Goal: Task Accomplishment & Management: Manage account settings

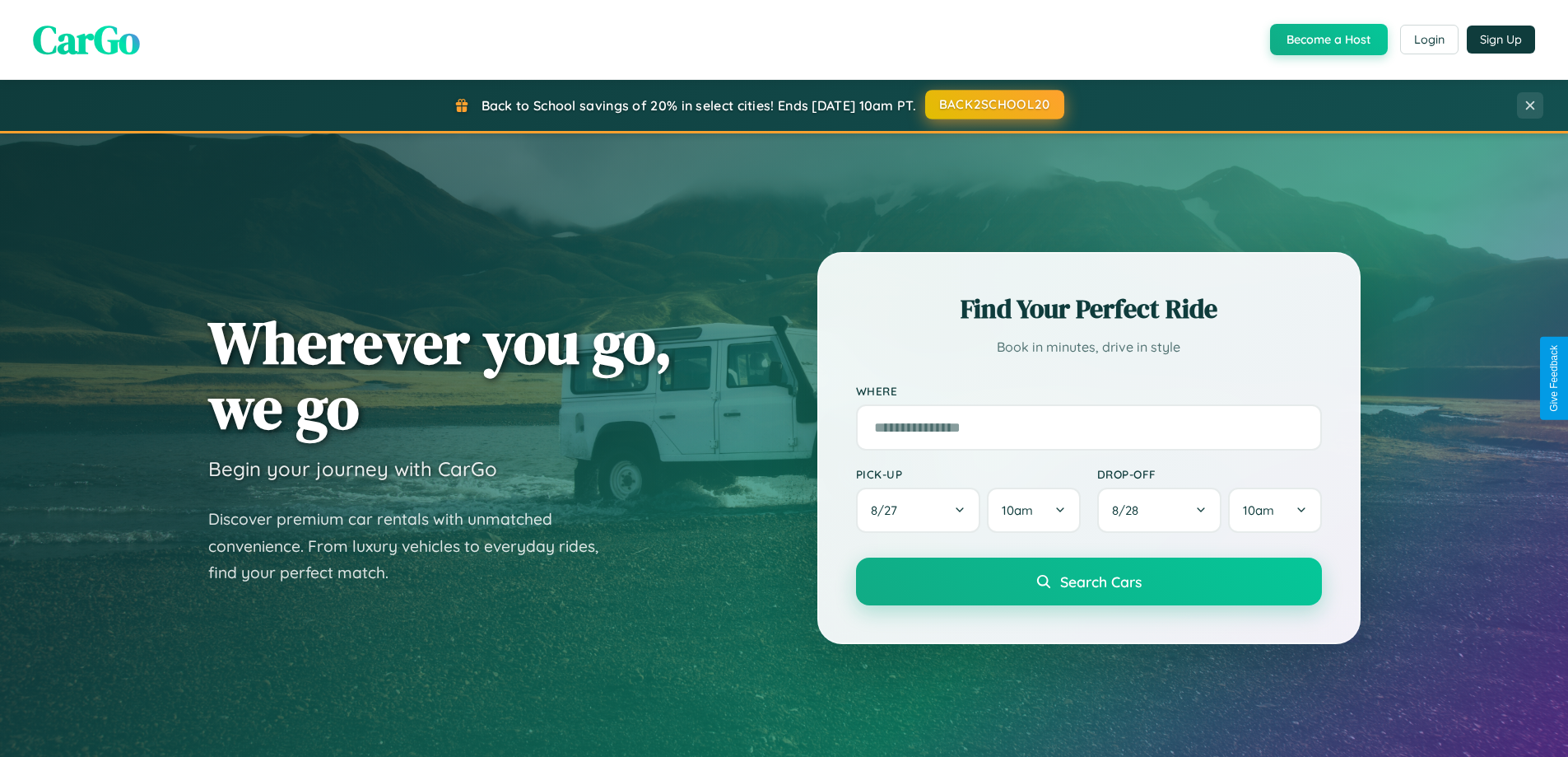
click at [993, 104] on button "BACK2SCHOOL20" at bounding box center [994, 104] width 139 height 30
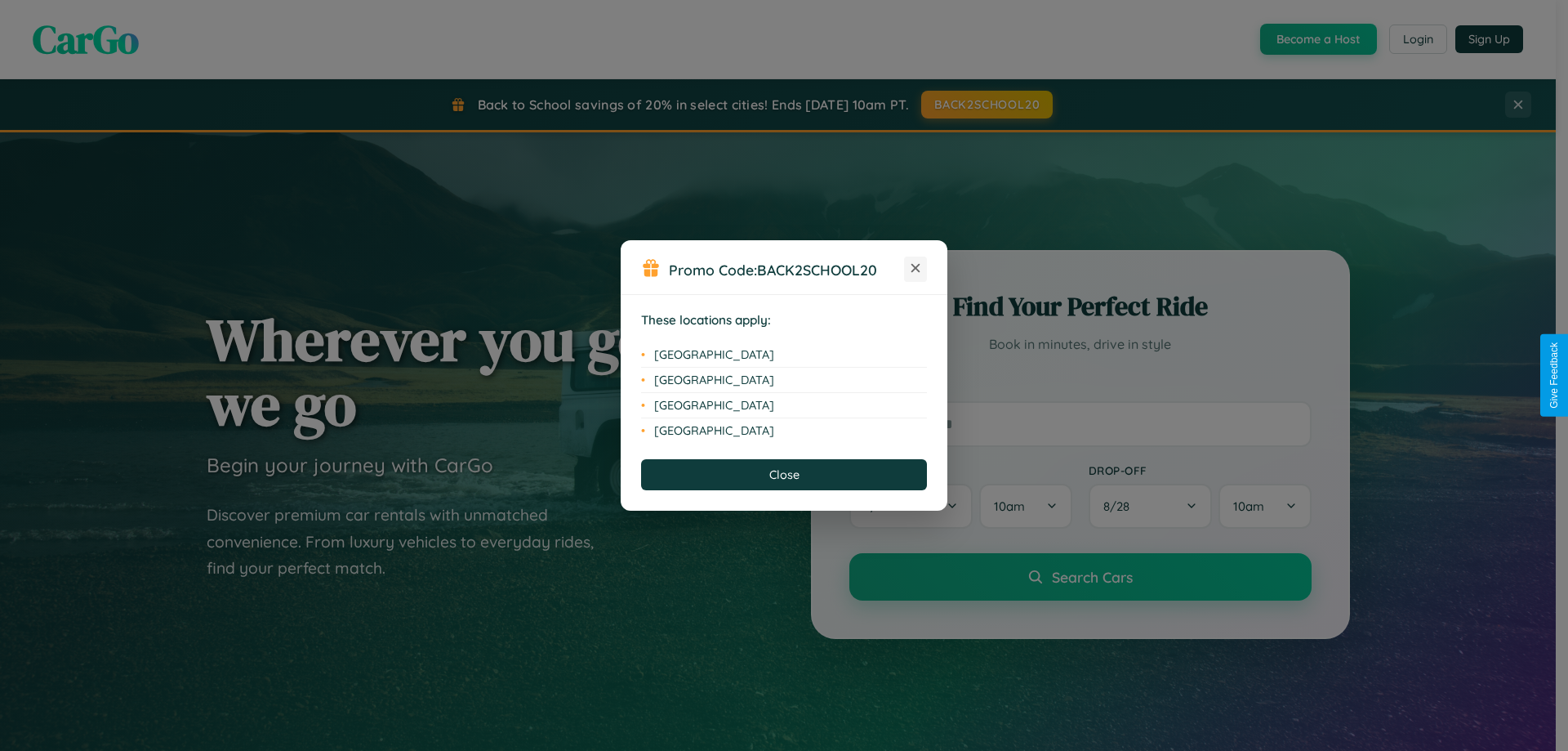
click at [916, 268] on icon at bounding box center [916, 268] width 9 height 9
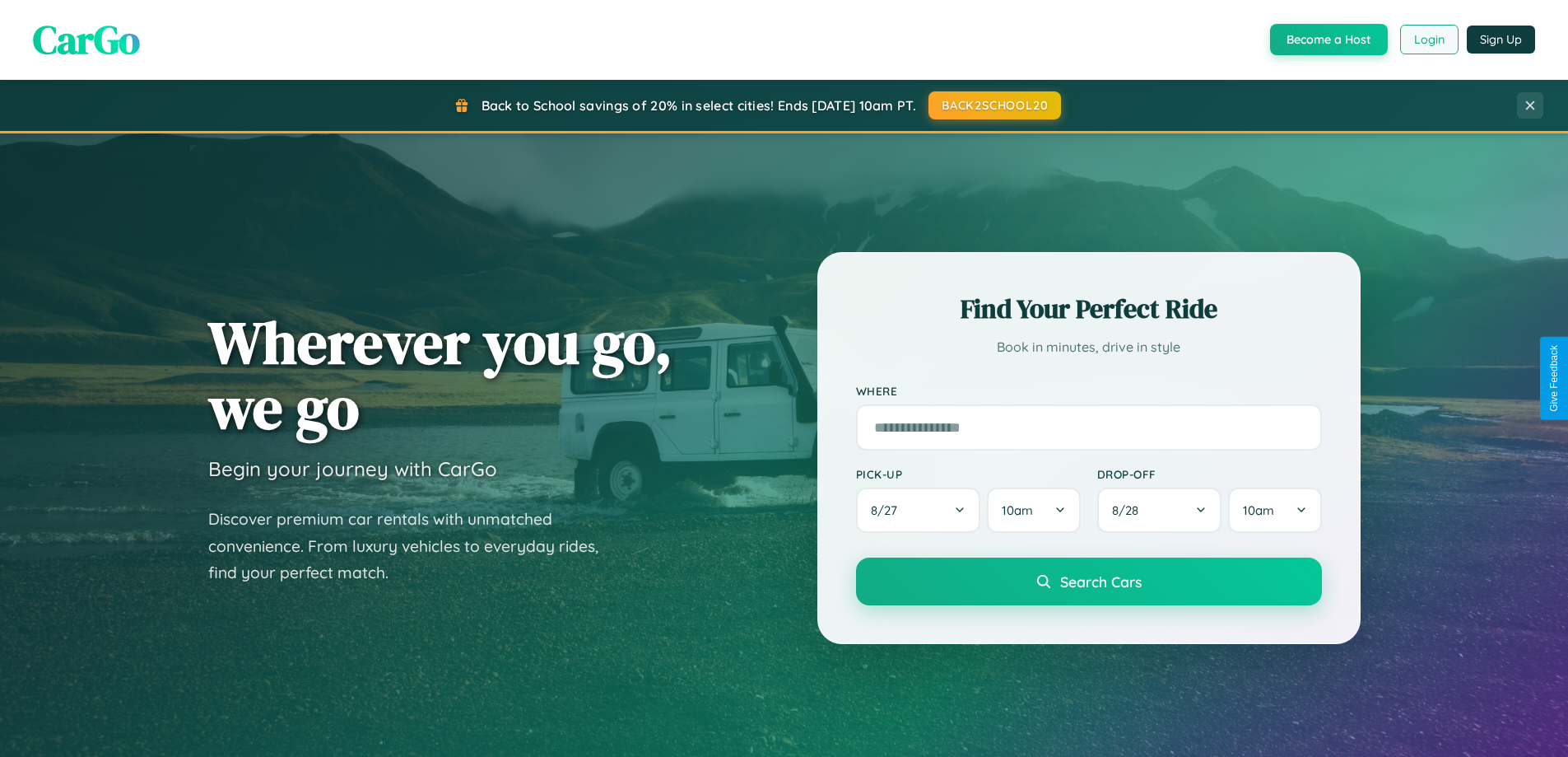
click at [1428, 40] on button "Login" at bounding box center [1429, 40] width 58 height 30
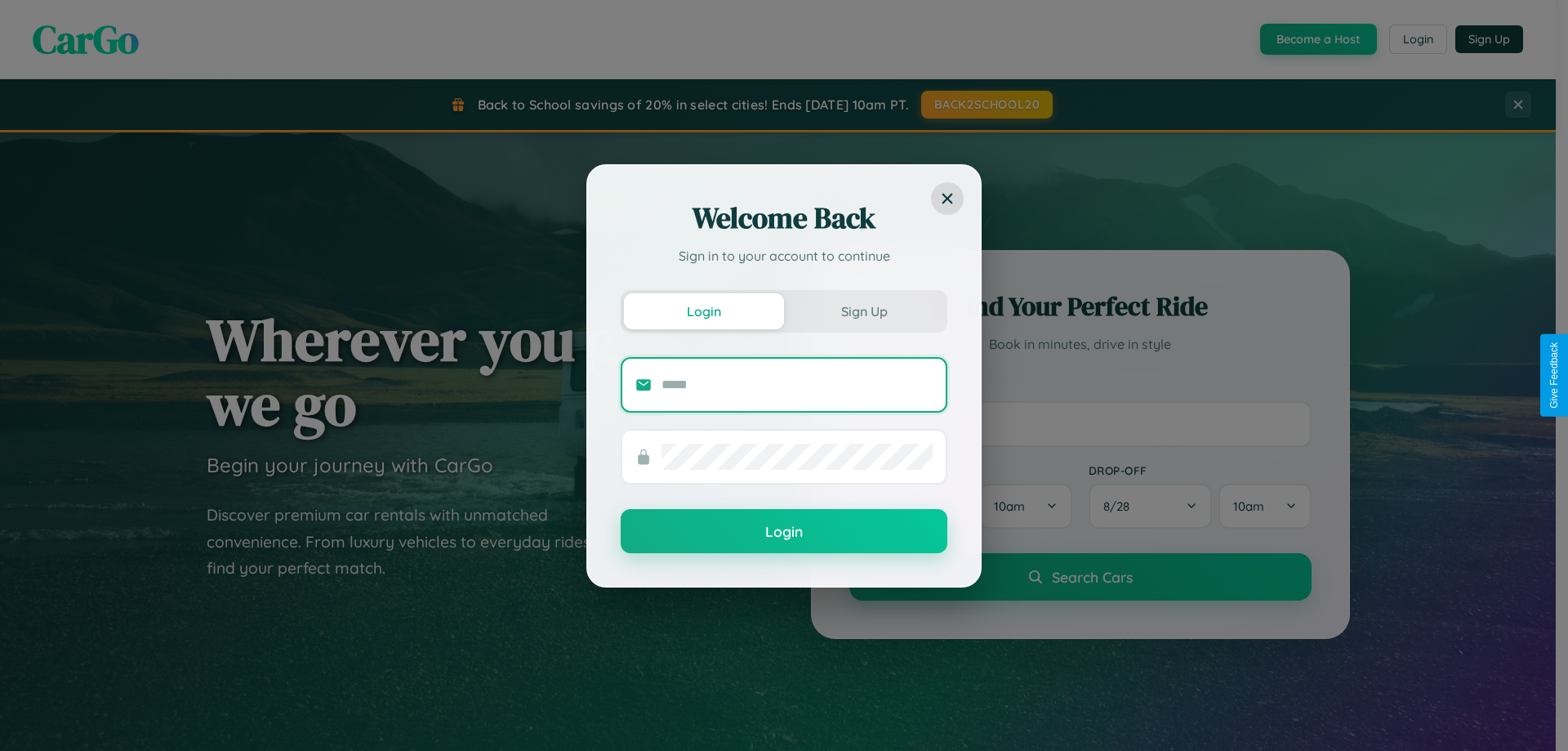
click at [797, 384] on input "text" at bounding box center [797, 385] width 271 height 27
type input "**********"
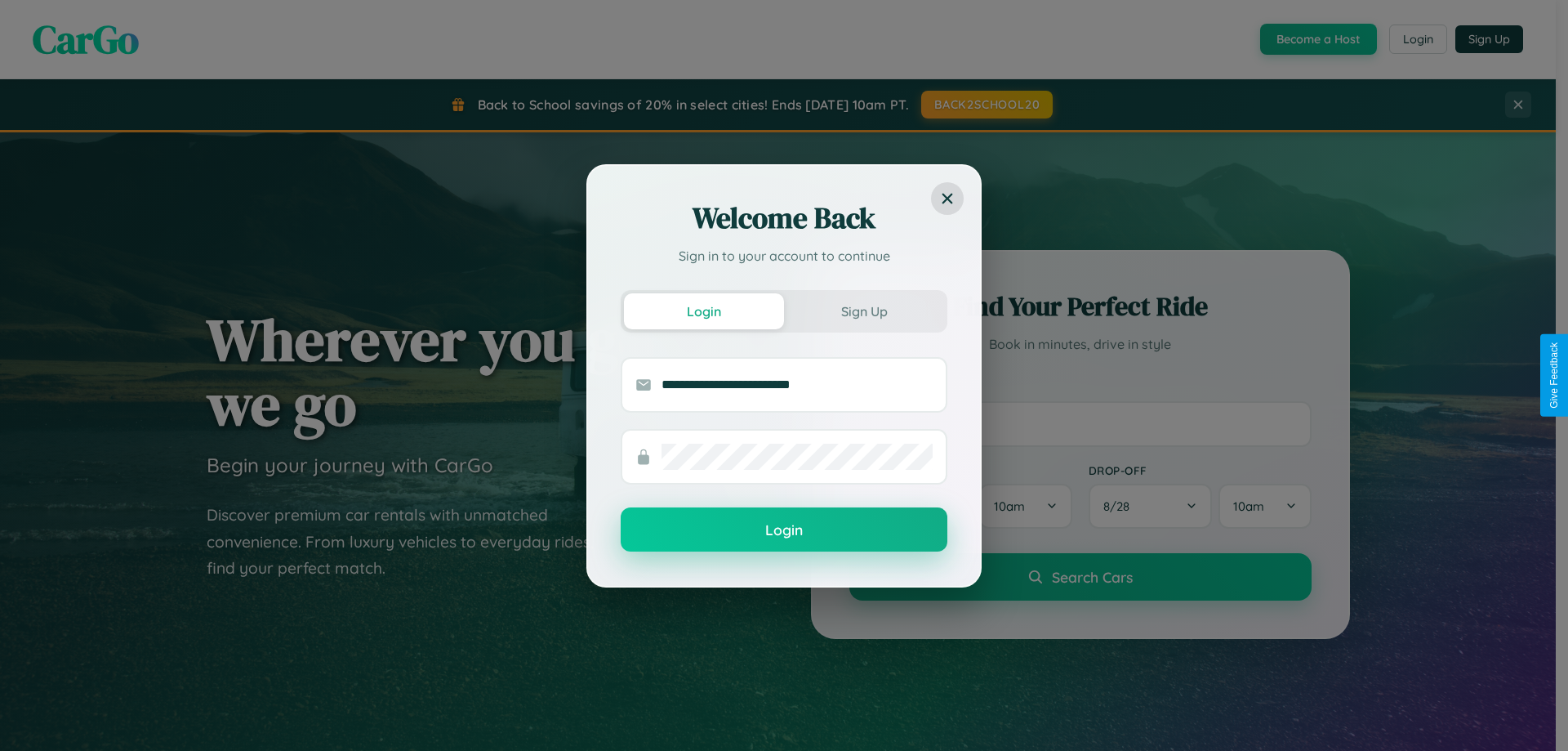
click at [784, 530] on button "Login" at bounding box center [784, 529] width 327 height 44
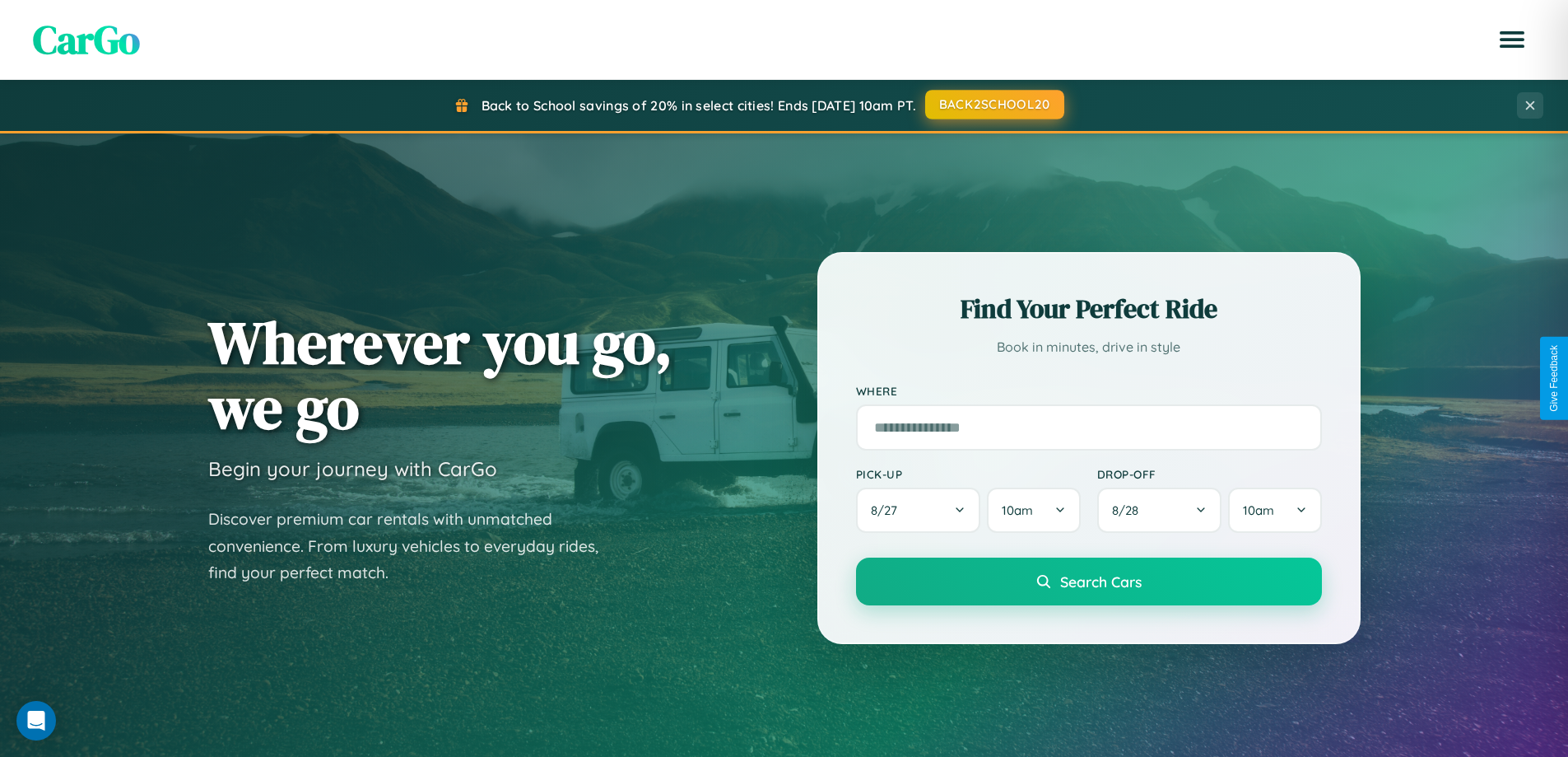
click at [993, 104] on button "BACK2SCHOOL20" at bounding box center [994, 104] width 139 height 30
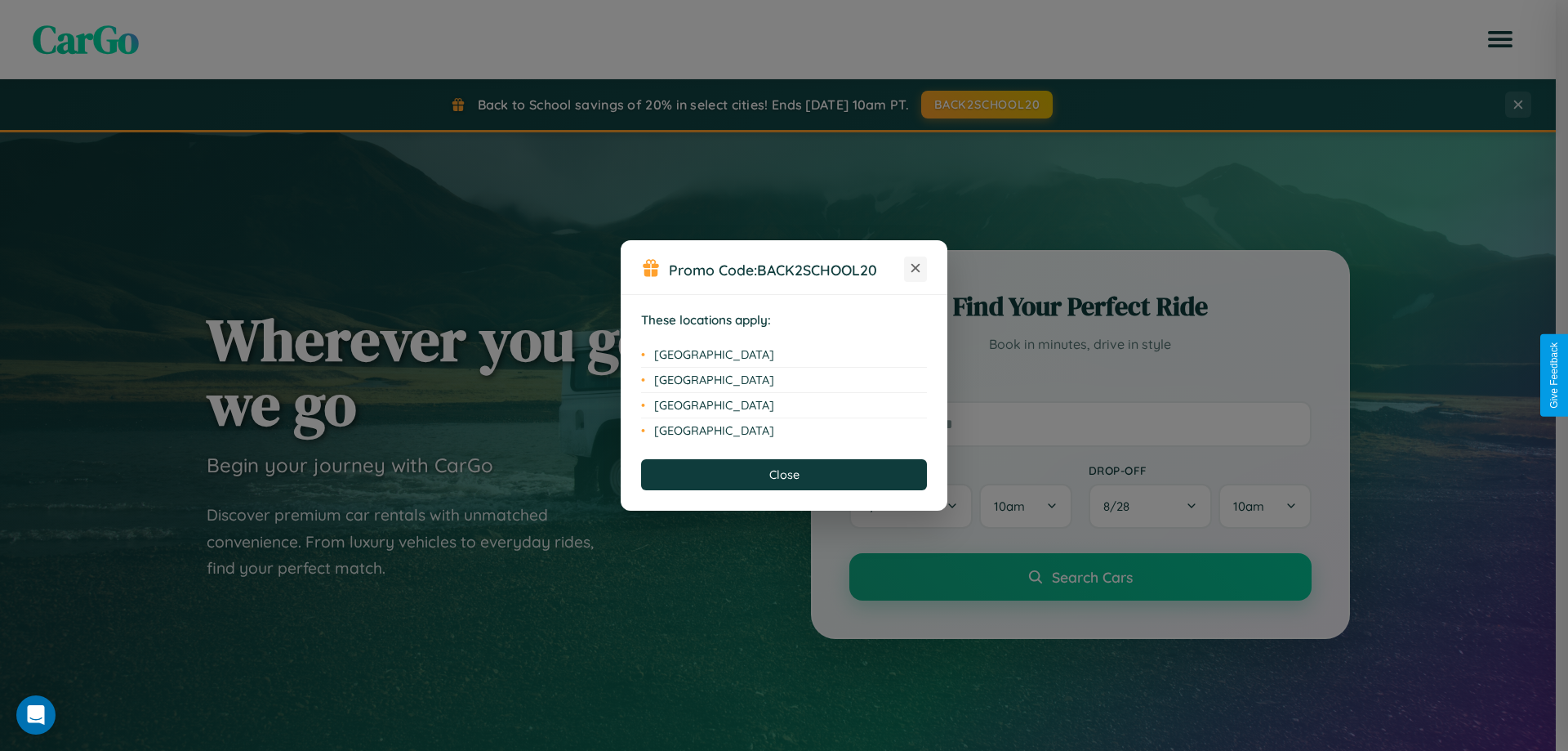
click at [916, 268] on icon at bounding box center [916, 268] width 9 height 9
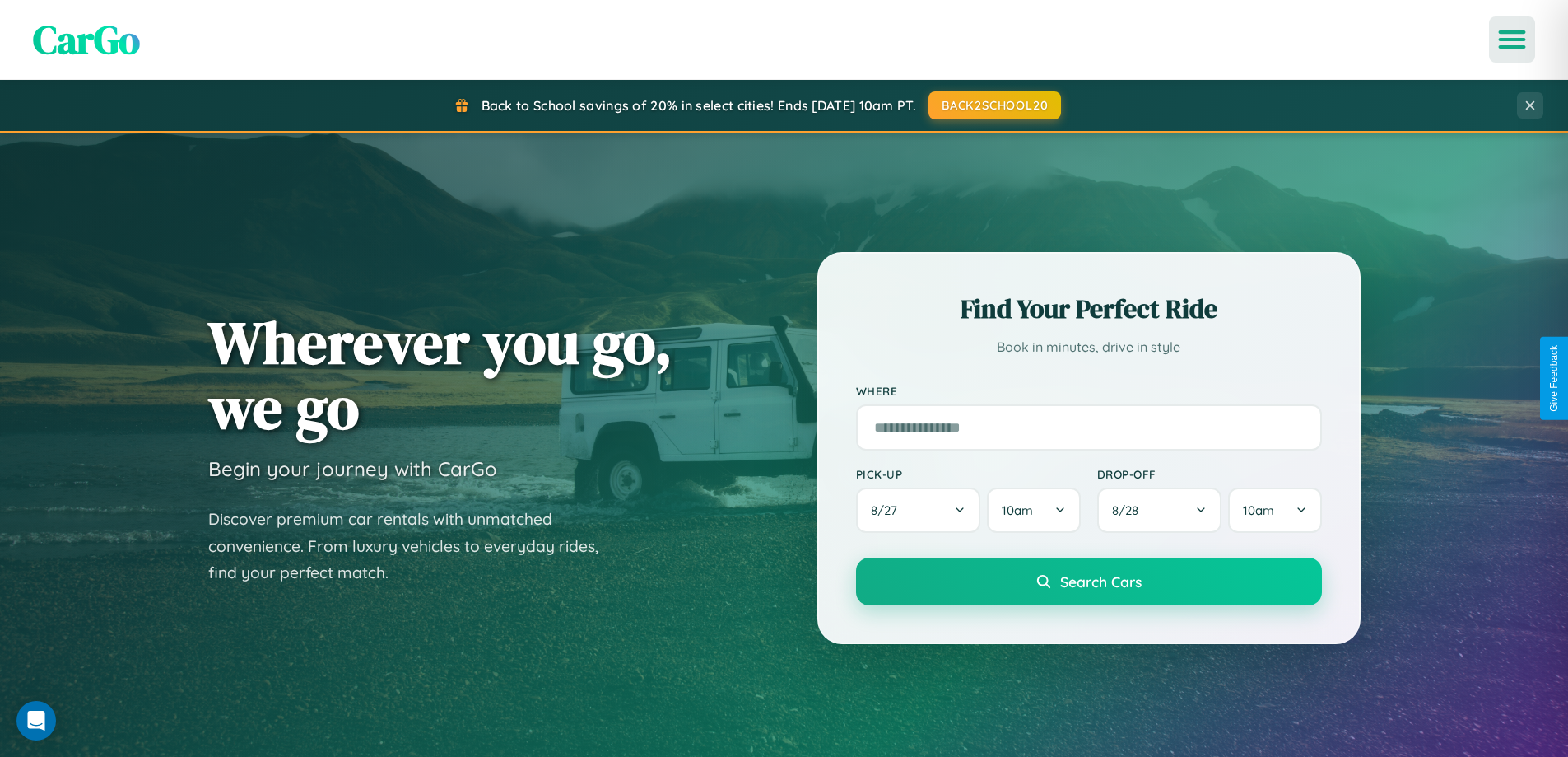
click at [1512, 40] on icon "Open menu" at bounding box center [1513, 40] width 24 height 15
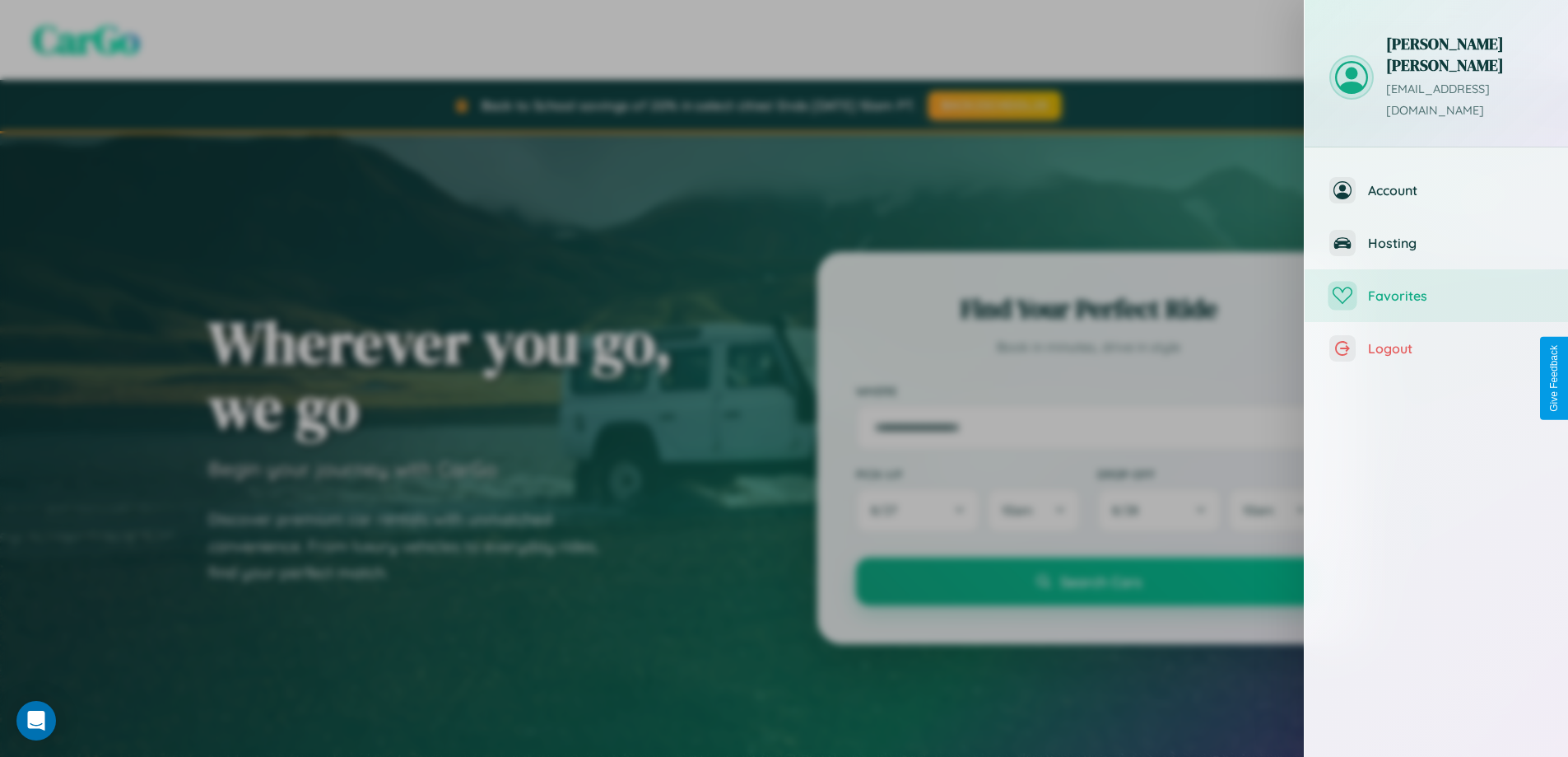
click at [1436, 287] on span "Favorites" at bounding box center [1455, 295] width 175 height 17
